Goal: Check status: Check status

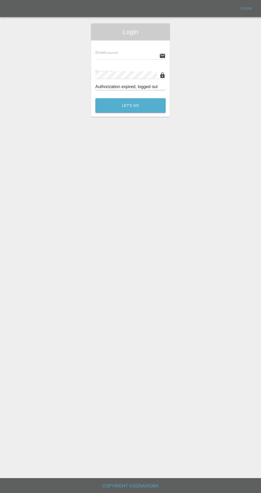
click at [107, 57] on input "text" at bounding box center [126, 56] width 62 height 8
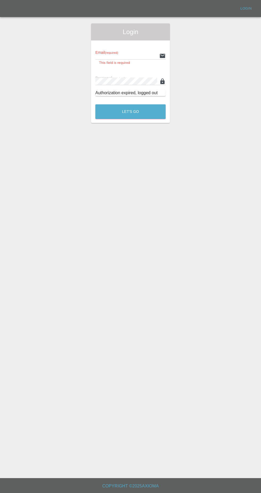
type input "[EMAIL_ADDRESS][DOMAIN_NAME]"
click at [95, 104] on button "Let's Go" at bounding box center [130, 111] width 70 height 15
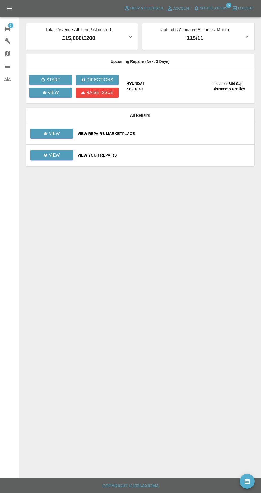
click at [209, 10] on span "Notifications" at bounding box center [214, 8] width 28 height 6
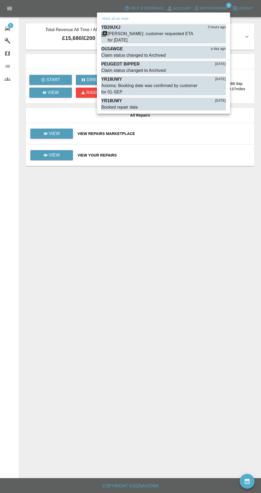
scroll to position [2, 0]
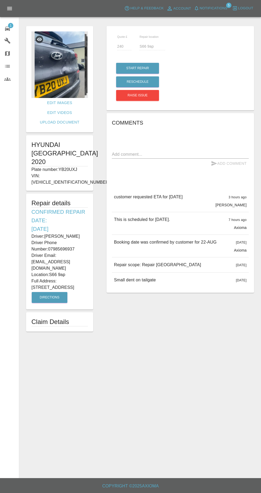
scroll to position [5, 0]
